Goal: Task Accomplishment & Management: Use online tool/utility

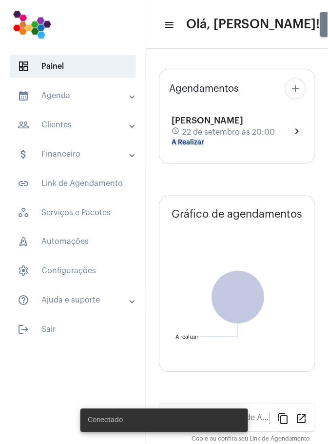
type input "[URL][DOMAIN_NAME]"
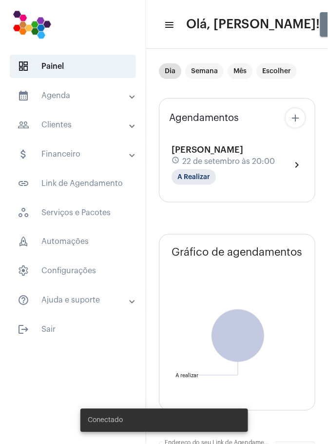
click at [86, 97] on mat-panel-title "calendar_month_outlined Agenda" at bounding box center [74, 96] width 113 height 12
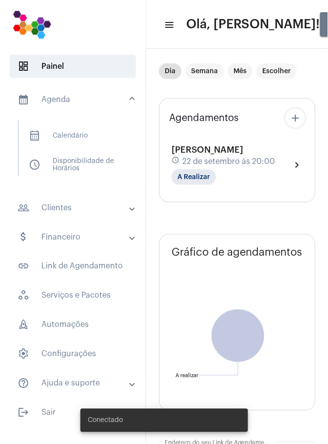
click at [89, 134] on span "calendar_month_outlined Calendário" at bounding box center [72, 135] width 103 height 23
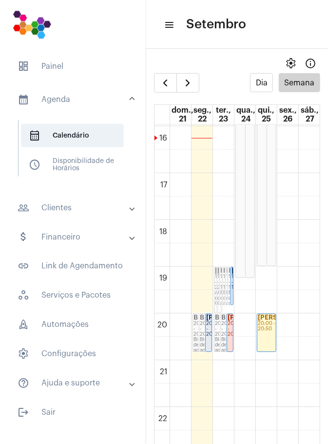
scroll to position [747, 0]
click at [209, 330] on link "[PERSON_NAME] 20:00 - 20:50" at bounding box center [208, 332] width 6 height 39
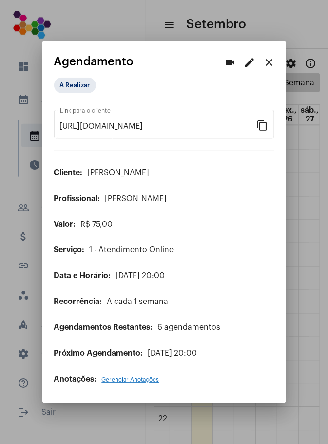
click at [269, 59] on mat-icon "close" at bounding box center [270, 63] width 12 height 12
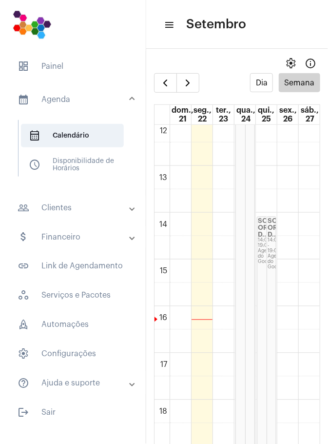
scroll to position [583, 0]
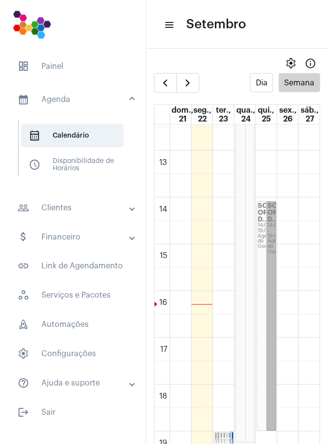
click at [273, 228] on link "SOS ORTOPEDIA D... 14:05 - 19:00 Agenda do Google" at bounding box center [272, 316] width 10 height 230
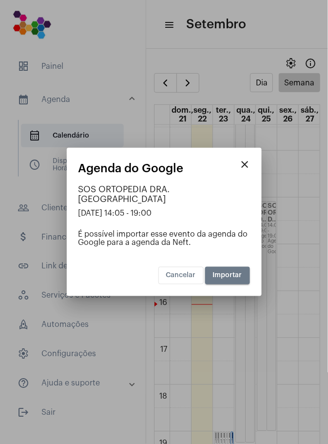
click at [313, 391] on div at bounding box center [164, 222] width 328 height 444
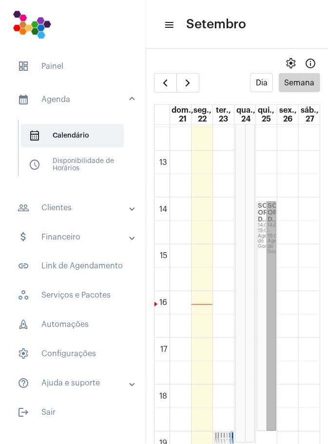
click at [270, 222] on link "SOS ORTOPEDIA D... 14:05 - 19:00 Agenda do Google" at bounding box center [272, 316] width 10 height 230
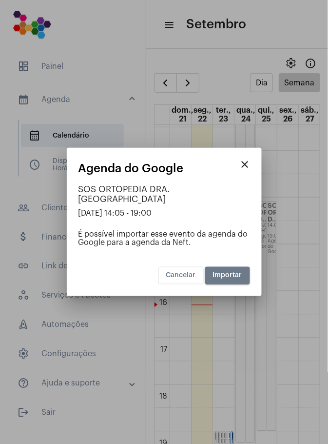
click at [314, 296] on div at bounding box center [164, 222] width 328 height 444
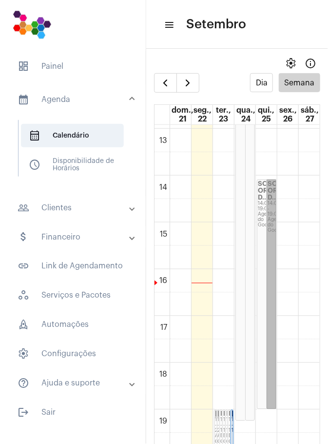
scroll to position [606, 0]
click at [274, 212] on link "SOS ORTOPEDIA D... 14:05 - 19:00 Agenda do Google" at bounding box center [272, 292] width 10 height 230
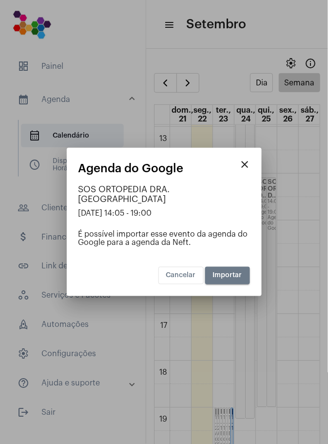
click at [187, 272] on span "Cancelar" at bounding box center [181, 275] width 30 height 7
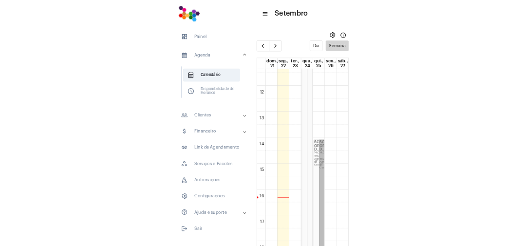
scroll to position [528, 0]
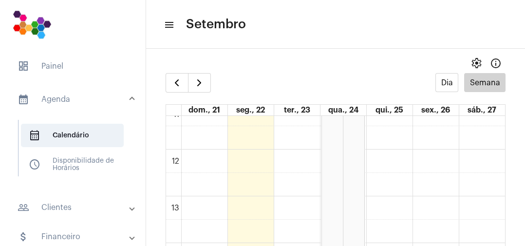
click at [1, 174] on mat-accordion "calendar_month_outlined Agenda calendar_month_outlined Calendário schedule Disp…" at bounding box center [73, 239] width 146 height 311
click at [1, 167] on mat-accordion "calendar_month_outlined Agenda calendar_month_outlined Calendário schedule Disp…" at bounding box center [73, 239] width 146 height 311
click at [1, 146] on mat-accordion "calendar_month_outlined Agenda calendar_month_outlined Calendário schedule Disp…" at bounding box center [73, 239] width 146 height 311
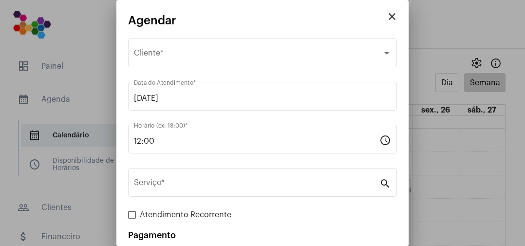
scroll to position [603, 0]
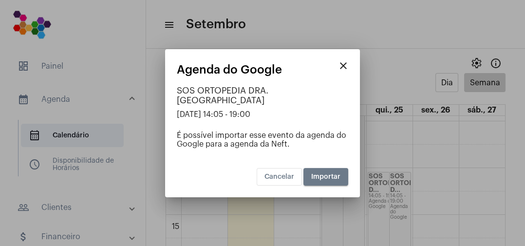
click at [285, 180] on button "Cancelar" at bounding box center [279, 177] width 45 height 18
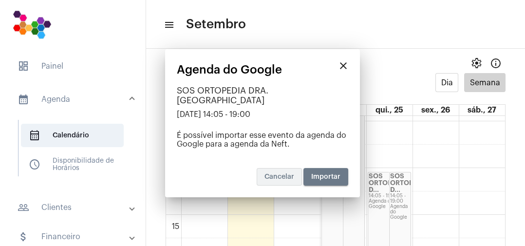
click at [284, 180] on div "Cancelar Importar" at bounding box center [303, 177] width 92 height 18
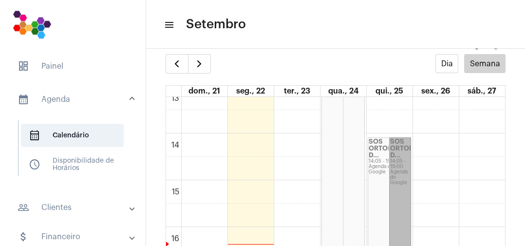
scroll to position [619, 0]
